Goal: Task Accomplishment & Management: Manage account settings

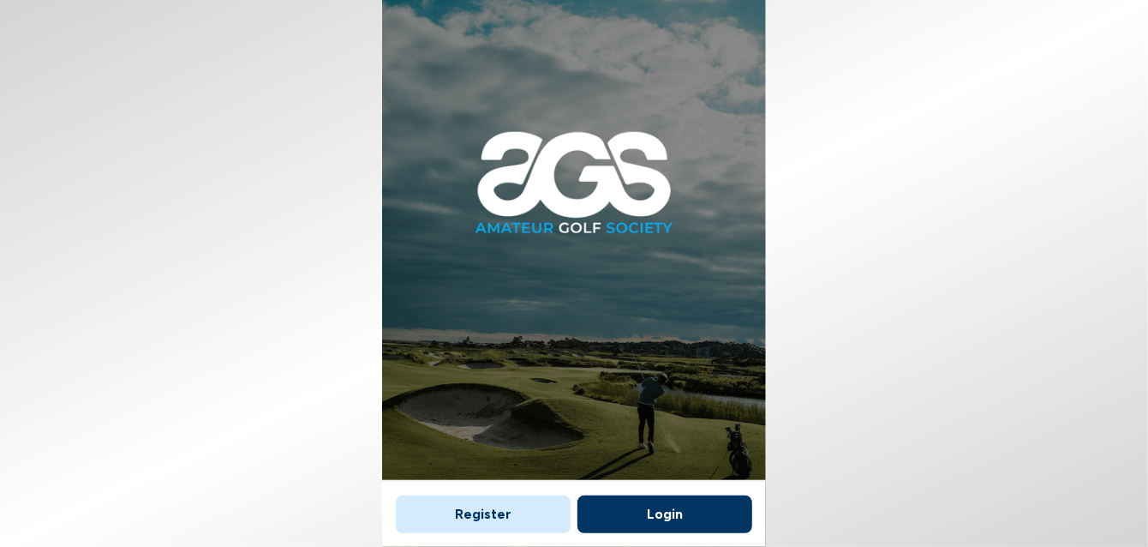
click at [657, 516] on button "Login" at bounding box center [665, 514] width 175 height 38
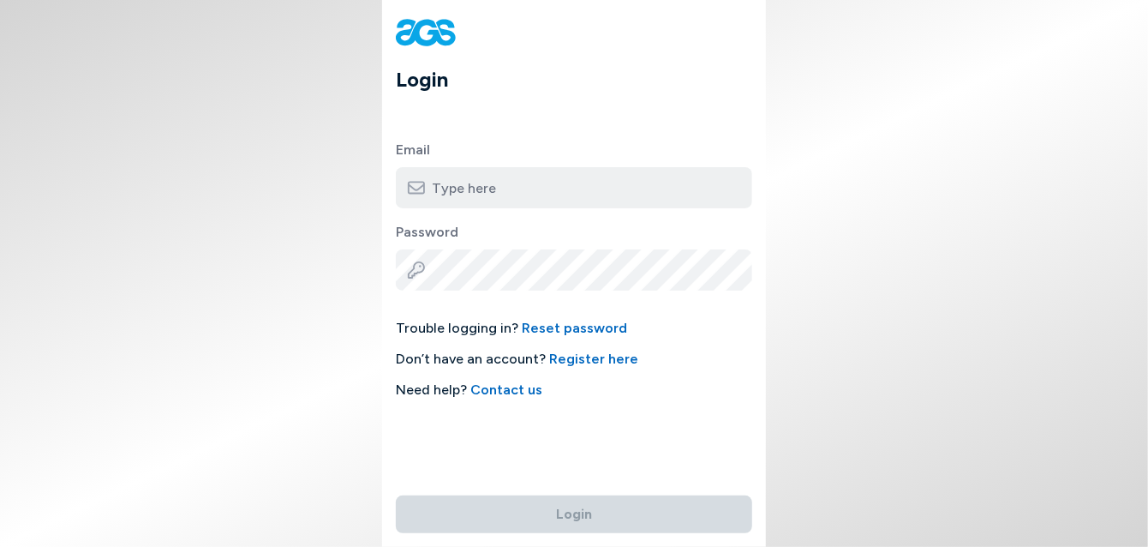
click at [512, 186] on input "email" at bounding box center [574, 187] width 357 height 41
type input "[EMAIL_ADDRESS][DOMAIN_NAME]"
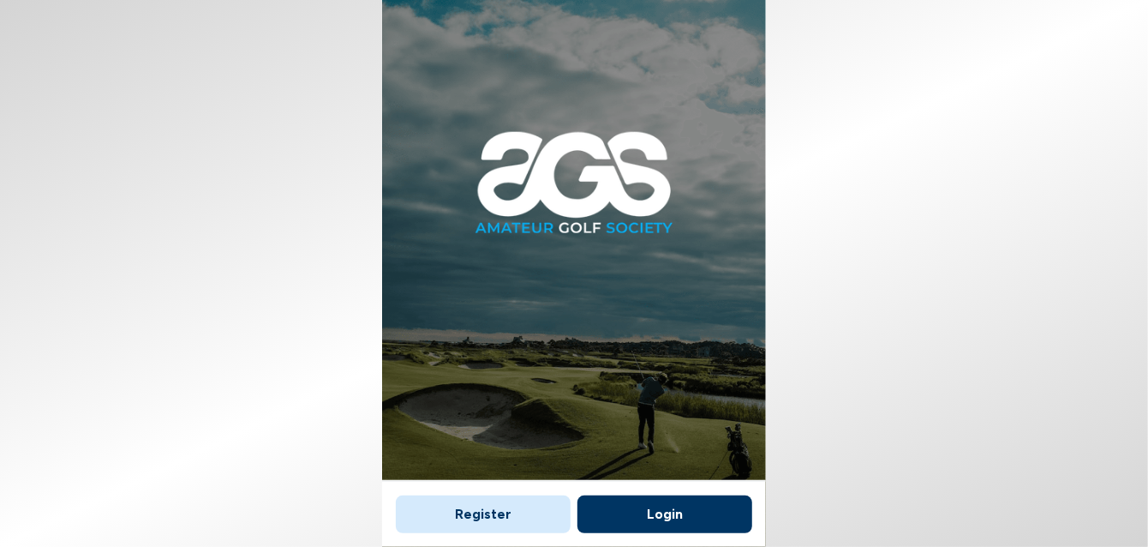
click at [489, 521] on button "Register" at bounding box center [483, 514] width 175 height 38
